Goal: Book appointment/travel/reservation

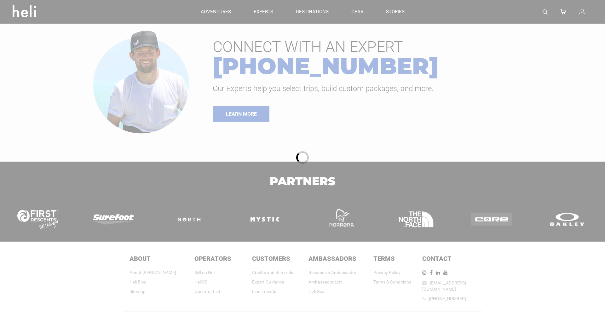
type input "Heli Skiing"
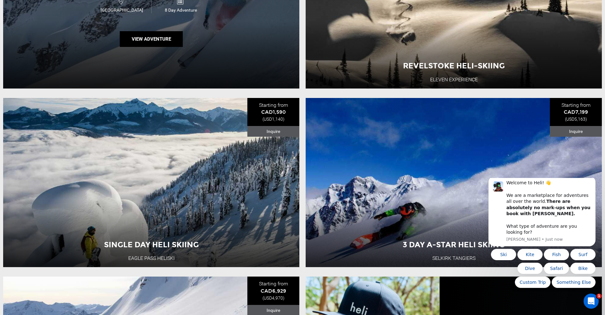
scroll to position [375, 0]
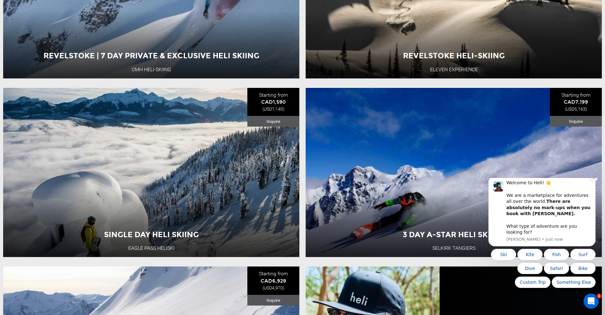
click at [594, 180] on icon "Dismiss notification" at bounding box center [593, 177] width 3 height 3
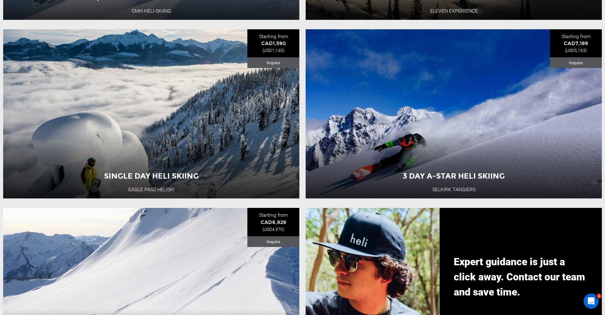
scroll to position [434, 0]
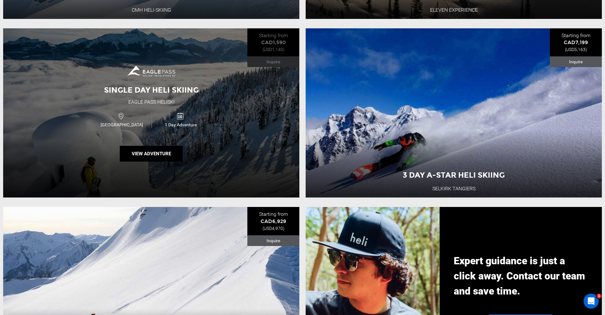
click at [266, 101] on div "Single Day Heli Skiing Eagle Pass Heliski [GEOGRAPHIC_DATA] 1 Day Adventure Vie…" at bounding box center [151, 112] width 296 height 169
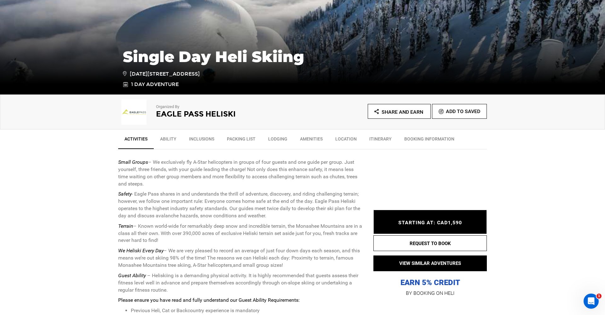
scroll to position [119, 0]
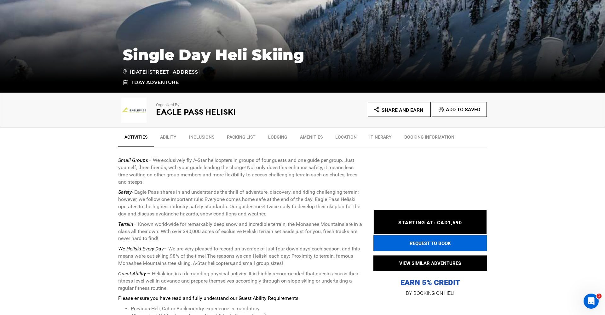
click at [398, 240] on button "REQUEST TO BOOK" at bounding box center [429, 243] width 113 height 16
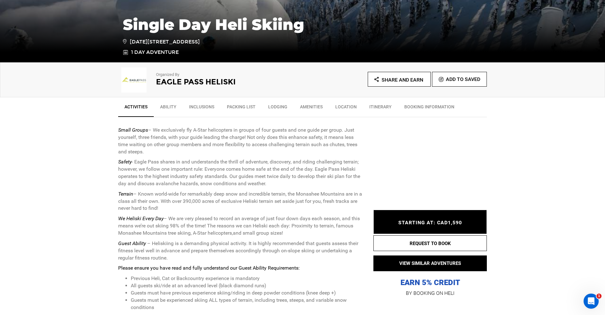
scroll to position [151, 0]
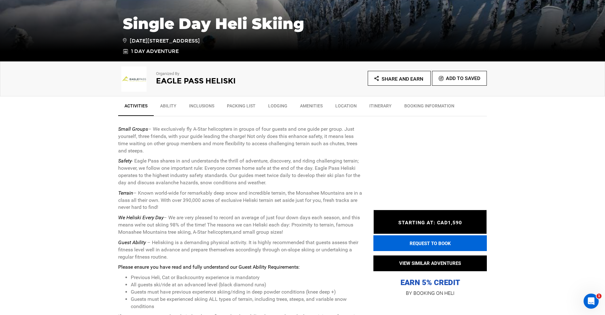
click at [404, 241] on button "REQUEST TO BOOK" at bounding box center [429, 243] width 113 height 16
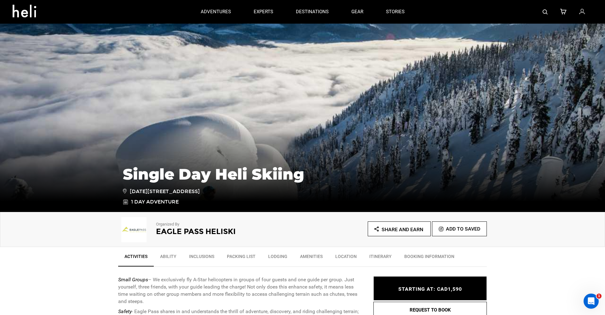
click at [140, 227] on img at bounding box center [133, 229] width 31 height 25
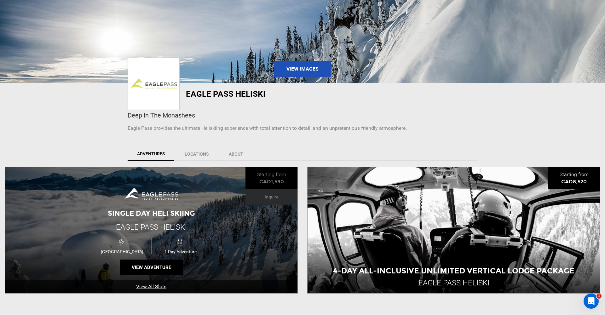
scroll to position [68, 0]
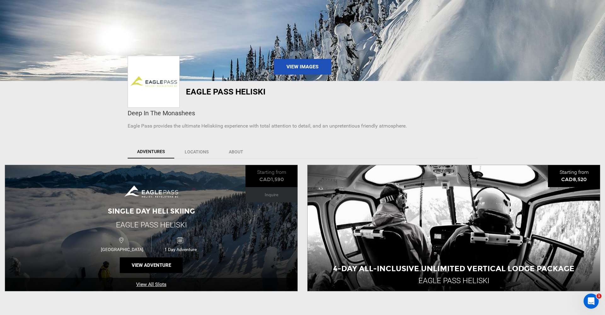
click at [156, 284] on link "View All Slots" at bounding box center [151, 285] width 292 height 14
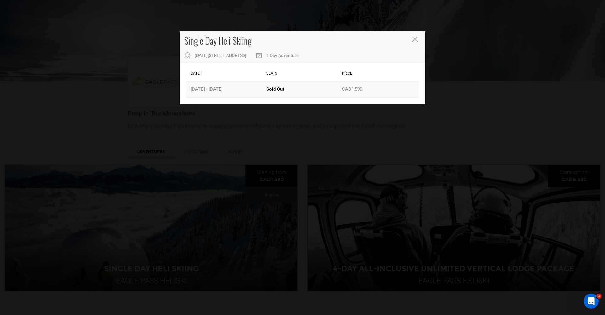
click at [220, 88] on div "Date [DATE] - [DATE]" at bounding box center [227, 89] width 76 height 16
click at [415, 39] on icon "Close" at bounding box center [415, 40] width 6 height 6
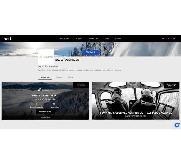
scroll to position [61, 0]
